Goal: Task Accomplishment & Management: Complete application form

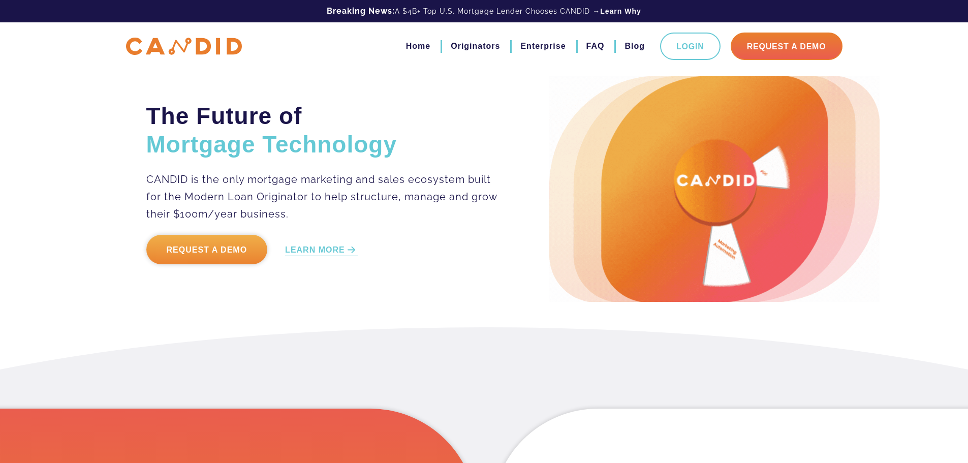
click at [240, 249] on link "Request a Demo" at bounding box center [206, 249] width 121 height 29
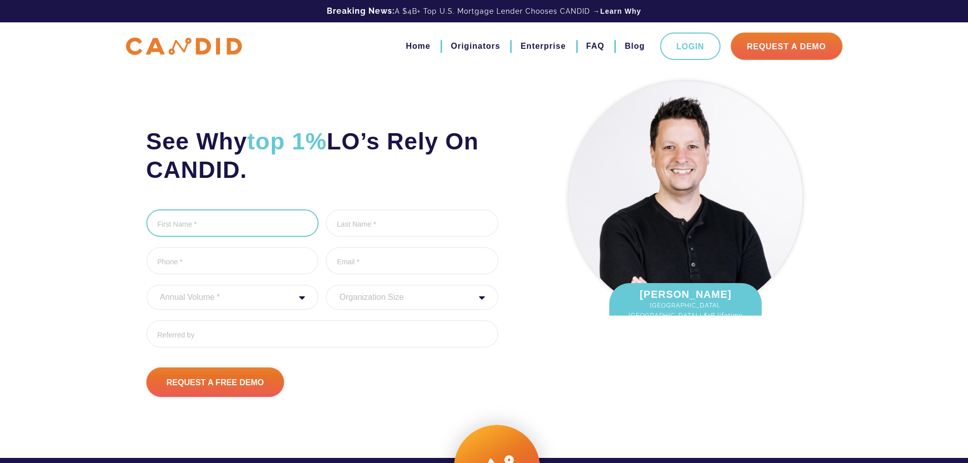
click at [238, 227] on input "First Name *" at bounding box center [232, 222] width 173 height 27
type input "[PERSON_NAME]"
type input "Rubinov"
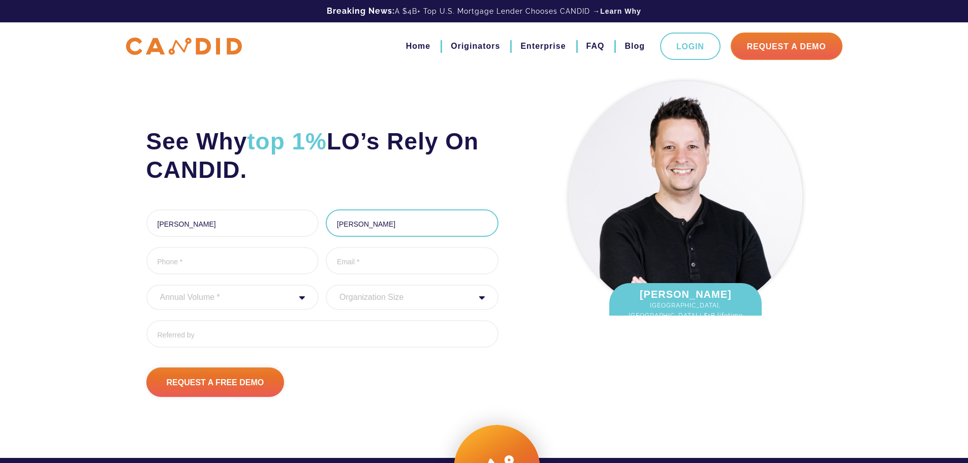
type input "6025795283"
type input "michellerubinov01@gmail.com"
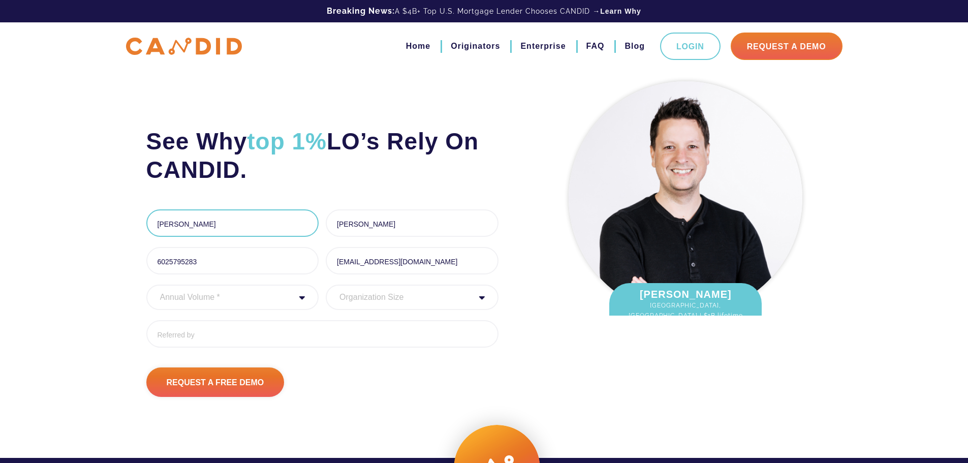
type input "(602) 579-5283"
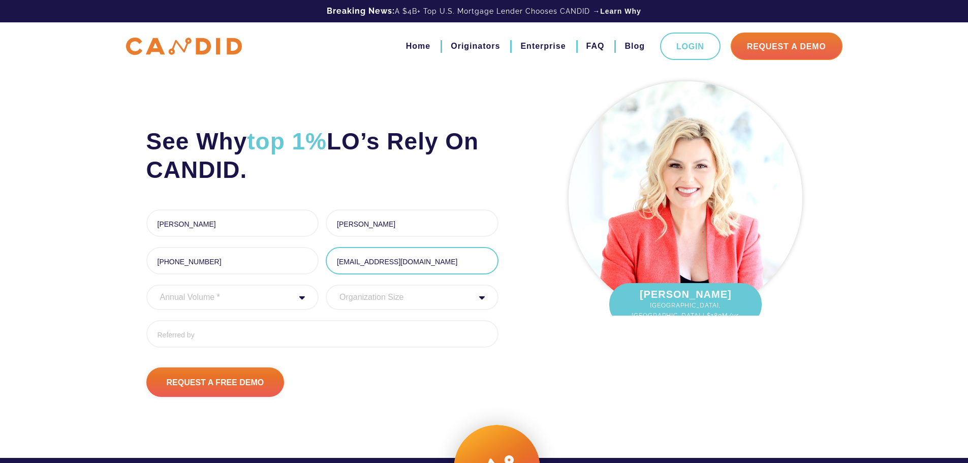
click at [395, 257] on input "michellerubinov01@gmail.com" at bounding box center [412, 260] width 173 height 27
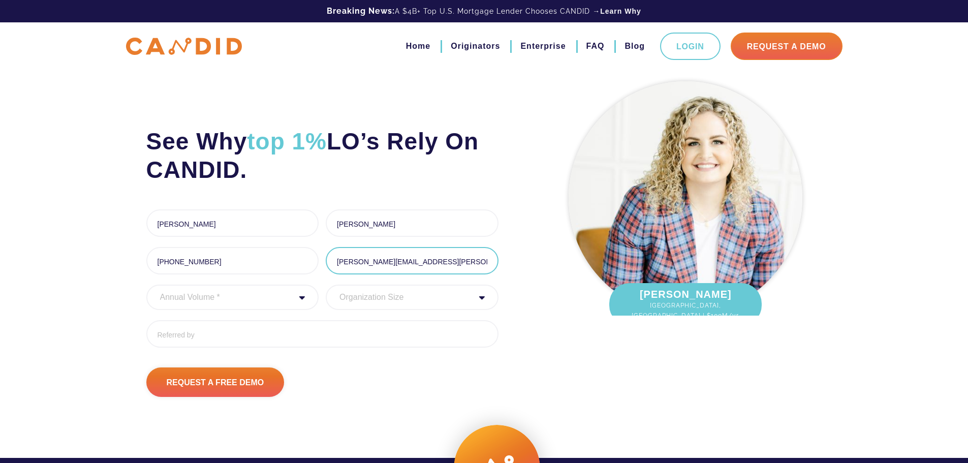
type input "michelle.rubinov@ccm.com"
click at [294, 302] on select "Annual Volume * 0 to 25M 25M to 50M 50M to 75M 75M to 100M 100M to 150M 150M to…" at bounding box center [232, 297] width 173 height 25
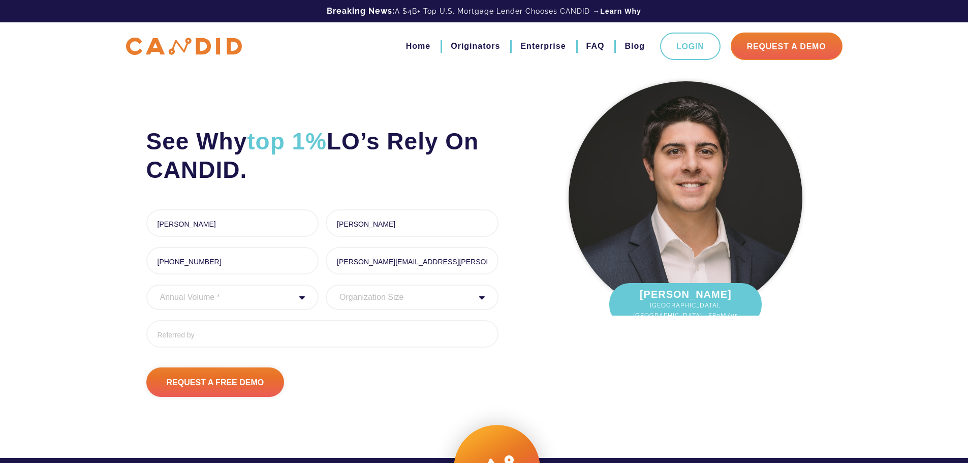
select select
click at [146, 285] on select "Annual Volume * 0 to 25M 25M to 50M 50M to 75M 75M to 100M 100M to 150M 150M to…" at bounding box center [232, 297] width 173 height 25
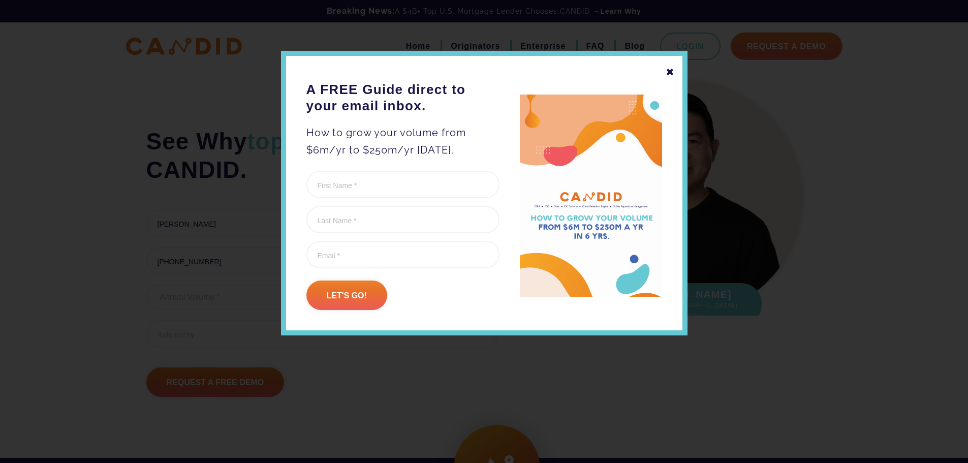
click at [669, 69] on div "✖" at bounding box center [670, 72] width 9 height 17
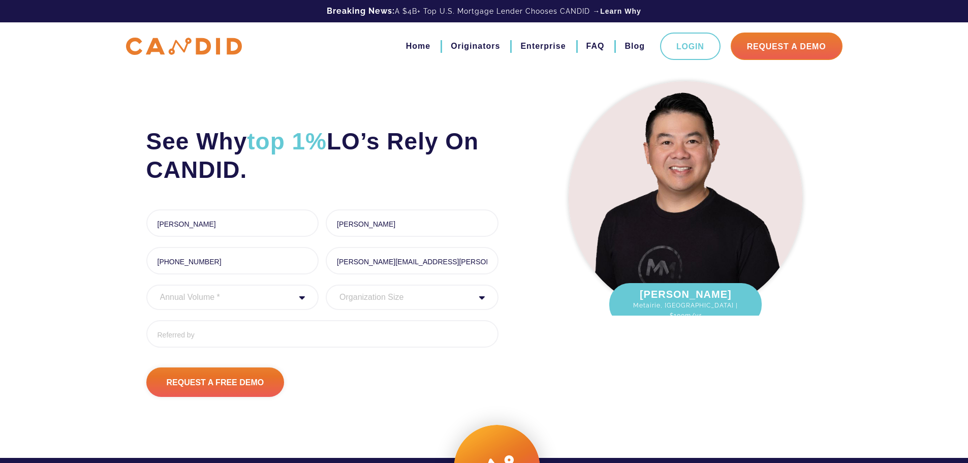
click at [297, 298] on select "Annual Volume * 0 to 25M 25M to 50M 50M to 75M 75M to 100M 100M to 150M 150M to…" at bounding box center [232, 297] width 173 height 25
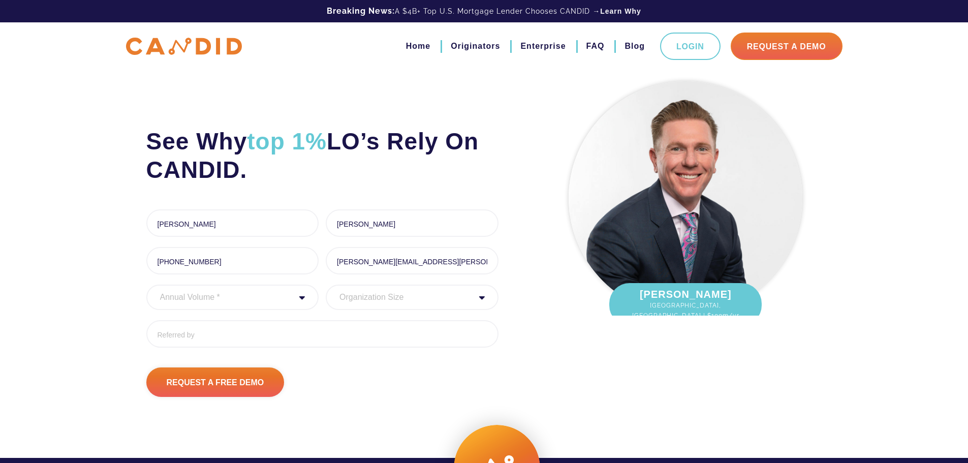
click at [424, 296] on select "Organization Size 1 - 10 11 - 50 51 - 100 101 - 200 201 - 300 300 - 500 501+" at bounding box center [412, 297] width 173 height 25
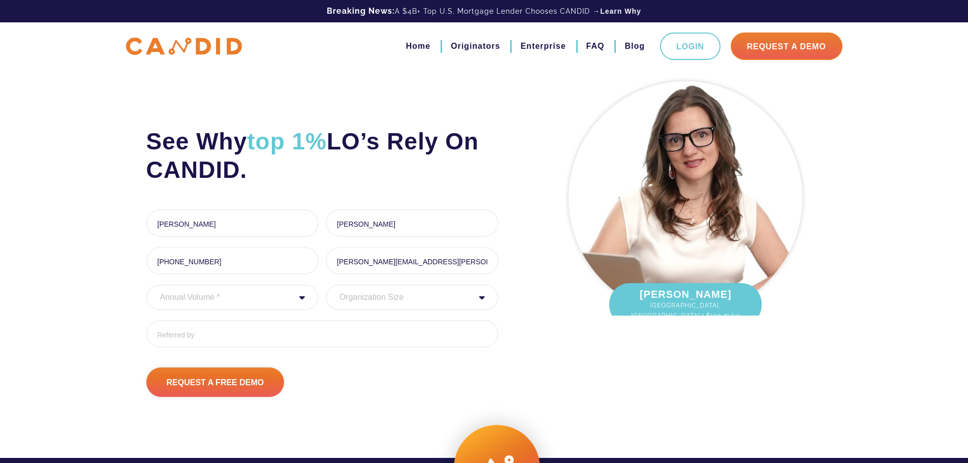
select select "1 - 10"
click at [326, 285] on select "Organization Size 1 - 10 11 - 50 51 - 100 101 - 200 201 - 300 300 - 500 501+" at bounding box center [412, 297] width 173 height 25
click at [223, 332] on input "Referred By" at bounding box center [322, 333] width 352 height 27
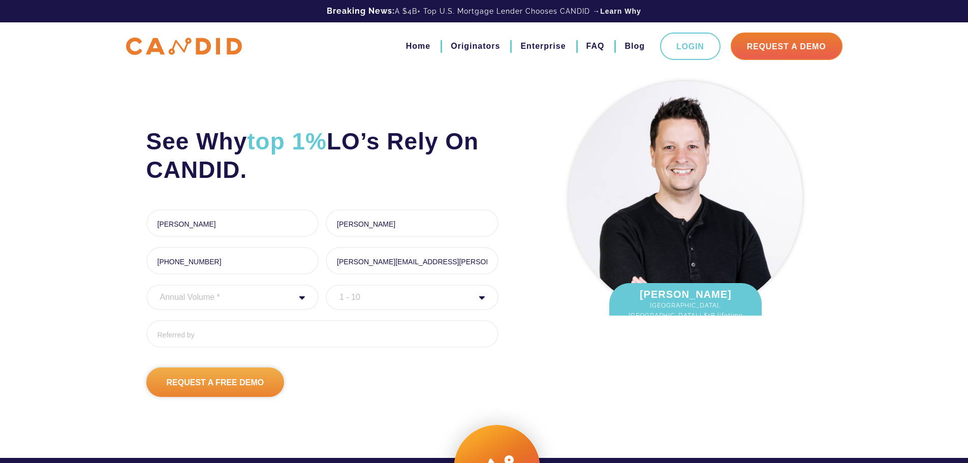
click at [249, 373] on input "Request A Free Demo" at bounding box center [215, 381] width 138 height 29
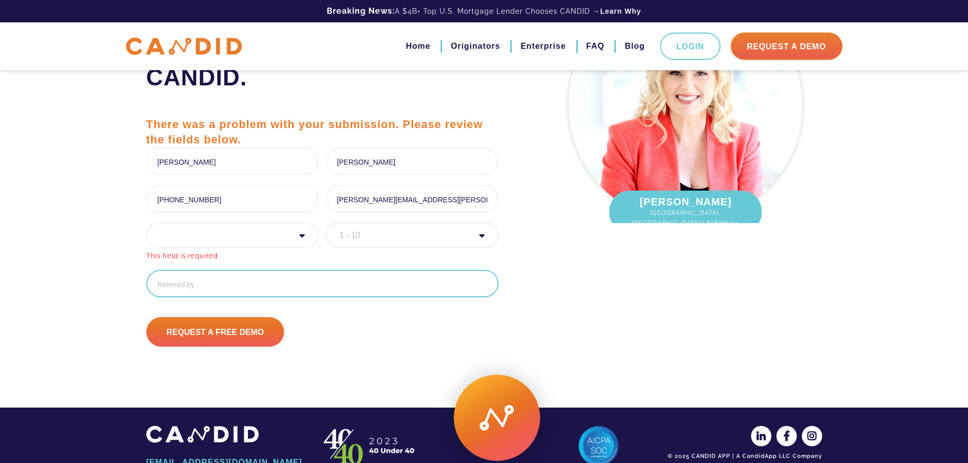
scroll to position [74, 0]
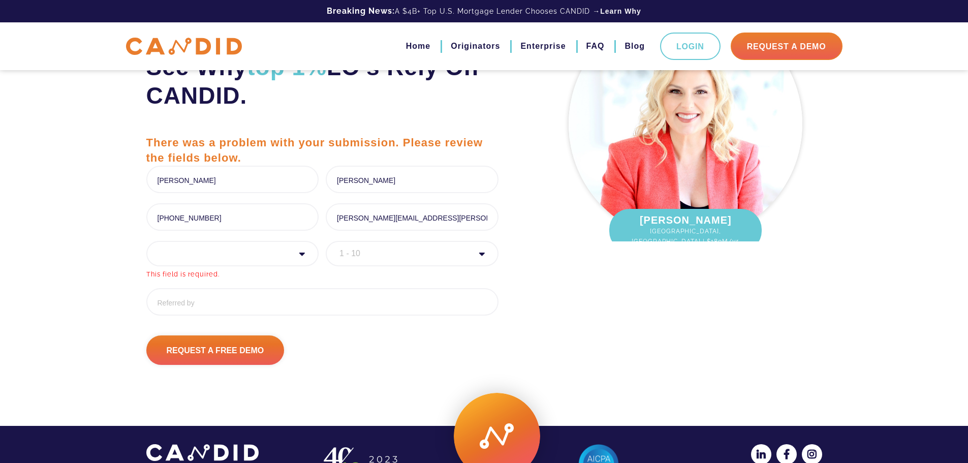
click at [289, 259] on select "Annual Volume * 0 to 25M 25M to 50M 50M to 75M 75M to 100M 100M to 150M 150M to…" at bounding box center [232, 253] width 173 height 25
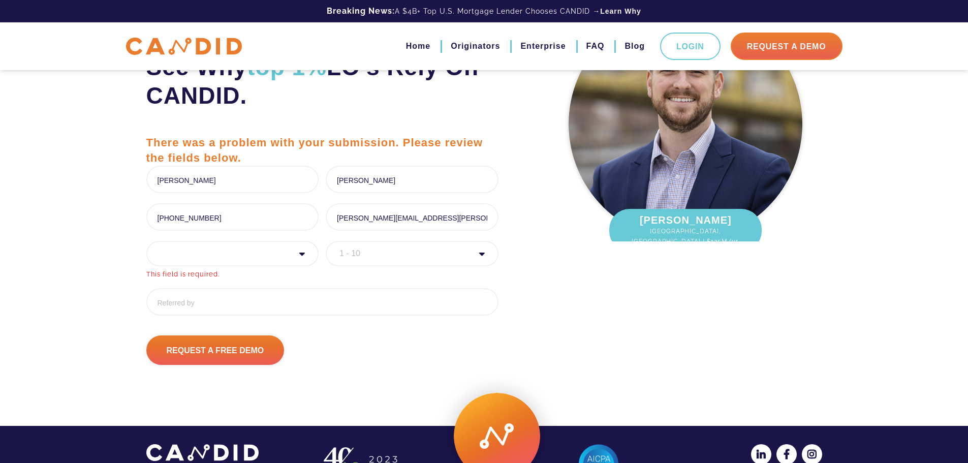
select select
click at [146, 241] on select "Annual Volume * 0 to 25M 25M to 50M 50M to 75M 75M to 100M 100M to 150M 150M to…" at bounding box center [232, 253] width 173 height 25
click at [226, 355] on input "Request A Free Demo" at bounding box center [215, 349] width 138 height 29
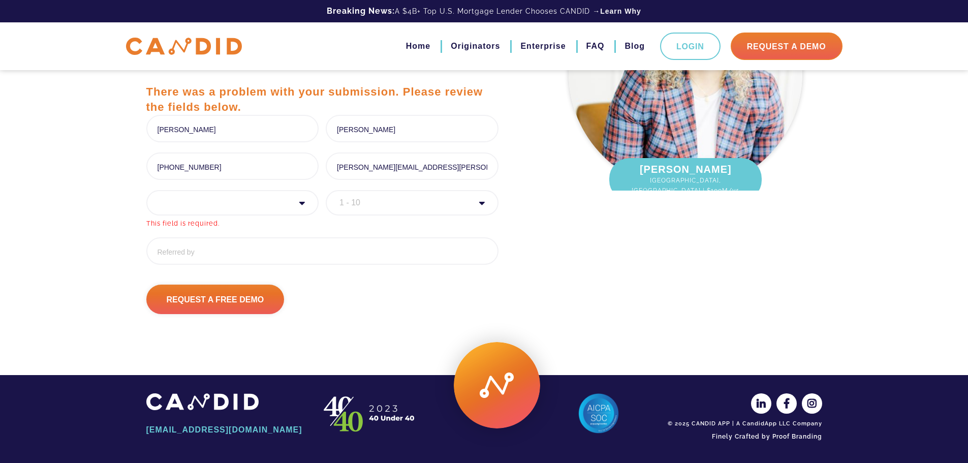
click at [307, 204] on select "Annual Volume * 0 to 25M 25M to 50M 50M to 75M 75M to 100M 100M to 150M 150M to…" at bounding box center [232, 202] width 173 height 25
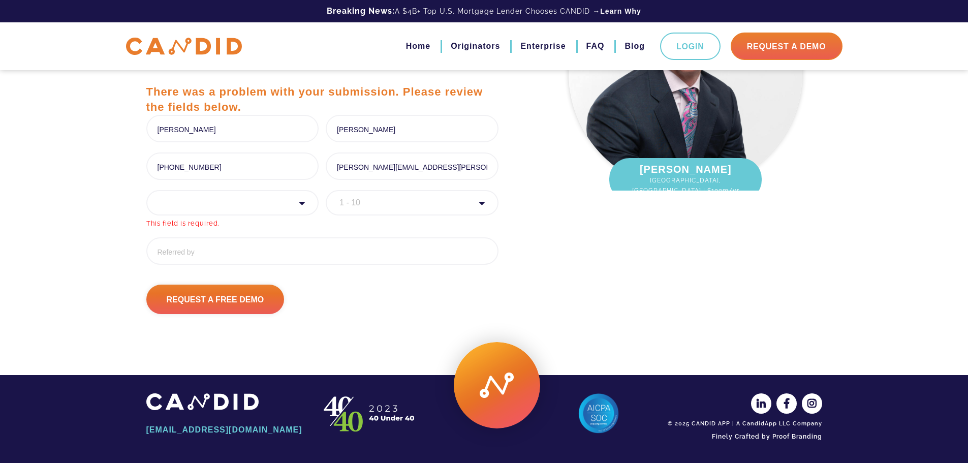
click at [272, 202] on select "Annual Volume * 0 to 25M 25M to 50M 50M to 75M 75M to 100M 100M to 150M 150M to…" at bounding box center [232, 202] width 173 height 25
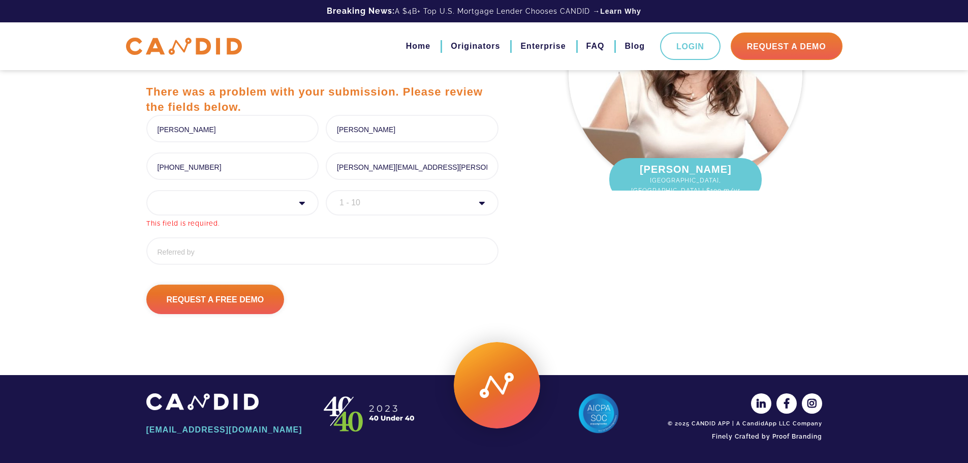
select select "30000000"
click at [146, 190] on select "Annual Volume * 0 to 25M 25M to 50M 50M to 75M 75M to 100M 100M to 150M 150M to…" at bounding box center [232, 202] width 173 height 25
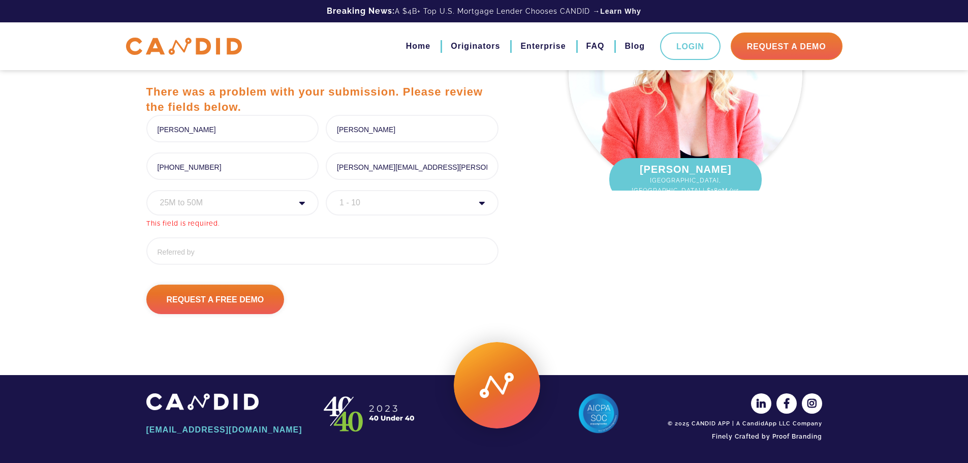
click at [87, 302] on div "See Why top 1% LO’s Rely On CANDID. There was a problem with your submission. P…" at bounding box center [484, 107] width 968 height 464
click at [226, 305] on input "Request A Free Demo" at bounding box center [215, 299] width 138 height 29
